Goal: Transaction & Acquisition: Book appointment/travel/reservation

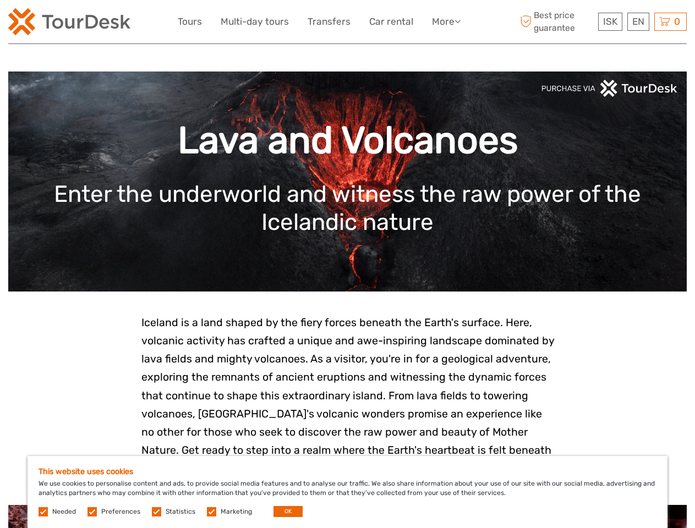
click at [445, 21] on link "More" at bounding box center [446, 22] width 29 height 16
click at [458, 21] on icon at bounding box center [457, 21] width 6 height 9
click at [610, 21] on span "ISK" at bounding box center [610, 21] width 14 height 11
click at [638, 21] on div "EN English Español Deutsch" at bounding box center [638, 22] width 22 height 18
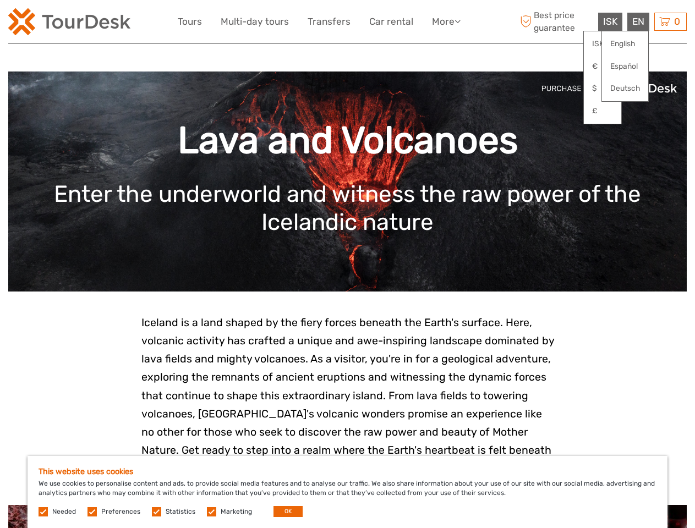
click at [670, 21] on div "0 Items Total 0 ISK Checkout The shopping cart is empty." at bounding box center [670, 22] width 32 height 18
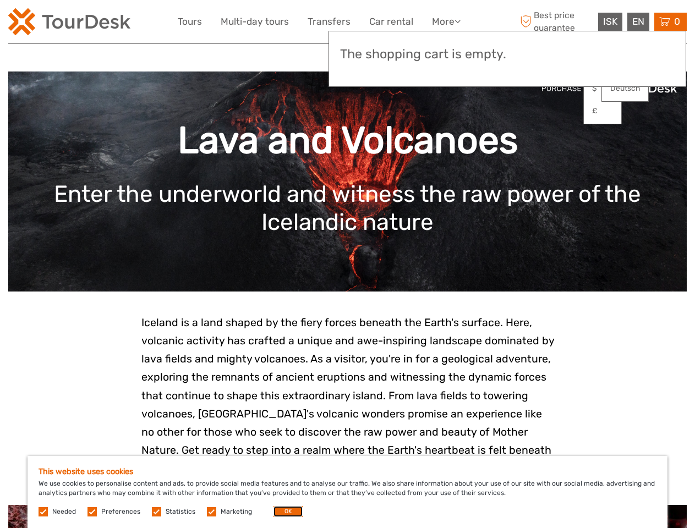
click at [283, 512] on button "OK" at bounding box center [287, 511] width 29 height 11
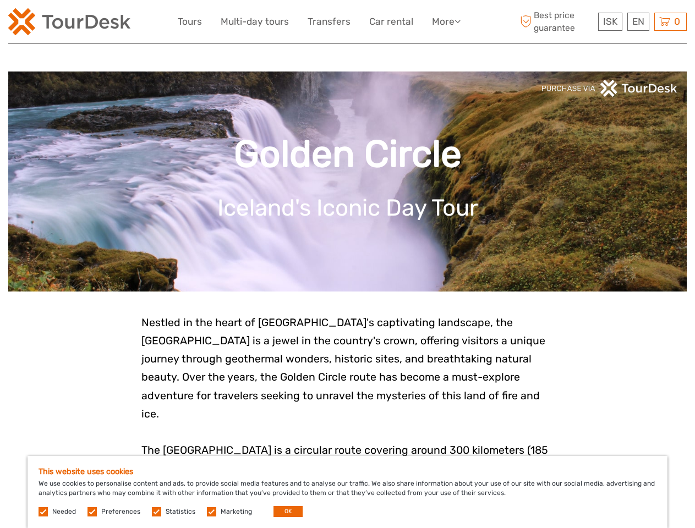
click at [445, 21] on link "More" at bounding box center [446, 22] width 29 height 16
click at [458, 21] on icon at bounding box center [457, 21] width 6 height 9
click at [610, 21] on span "ISK" at bounding box center [610, 21] width 14 height 11
click at [638, 21] on div "EN English Español Deutsch" at bounding box center [638, 22] width 22 height 18
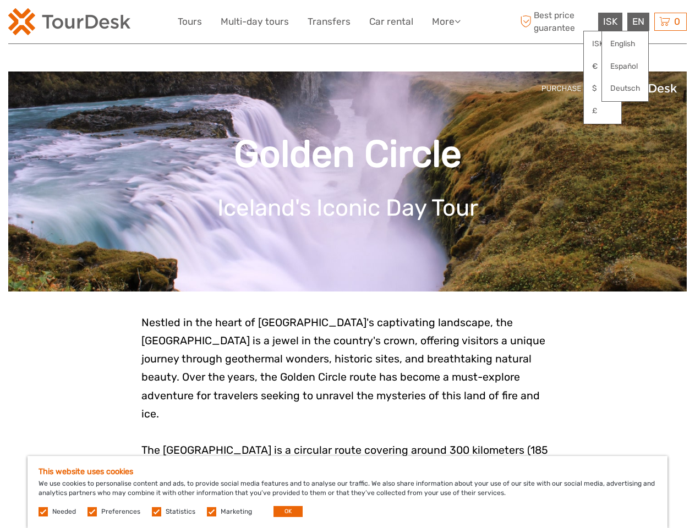
click at [670, 21] on div "0 Items Total 0 ISK Checkout The shopping cart is empty." at bounding box center [670, 22] width 32 height 18
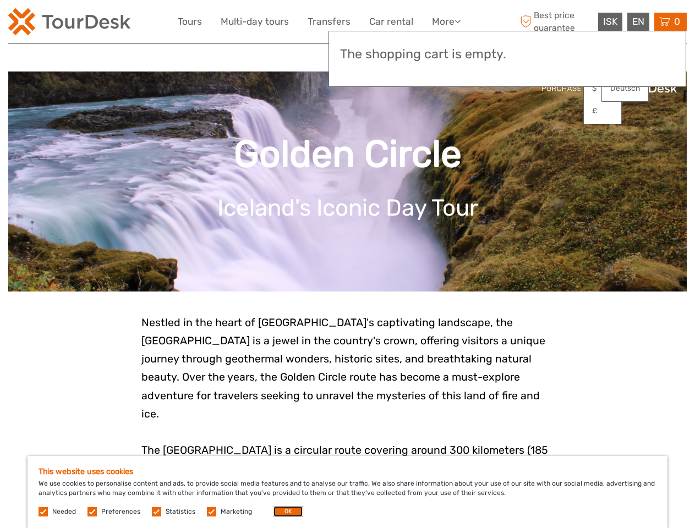
click at [283, 512] on button "OK" at bounding box center [287, 511] width 29 height 11
